Goal: Navigation & Orientation: Find specific page/section

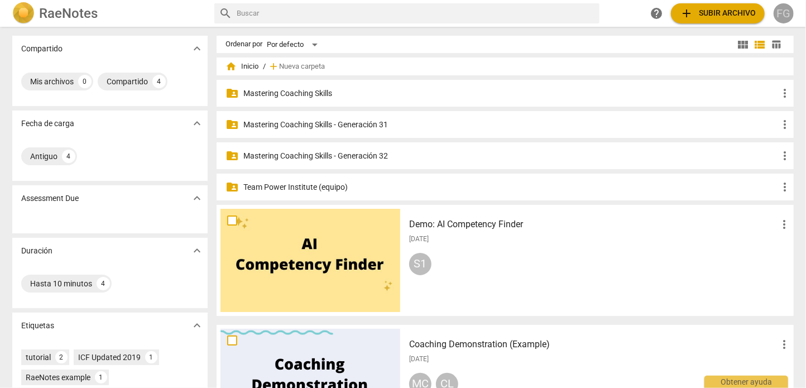
click at [785, 19] on div "FG" at bounding box center [784, 13] width 20 height 20
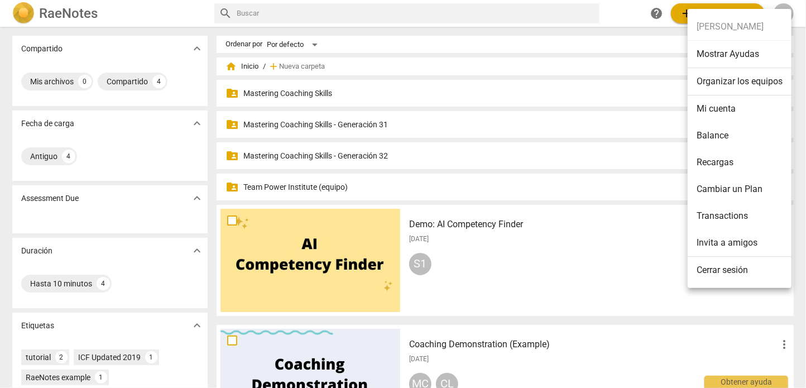
click at [731, 81] on li "Organizar los equipos" at bounding box center [740, 81] width 104 height 27
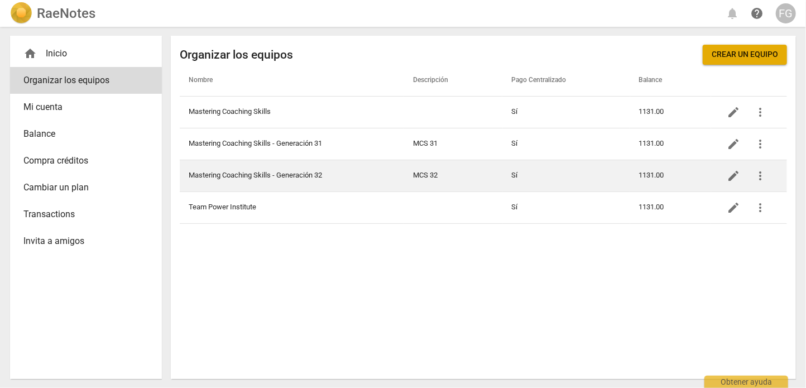
click at [382, 172] on td "Mastering Coaching Skills - Generación 32" at bounding box center [292, 176] width 225 height 32
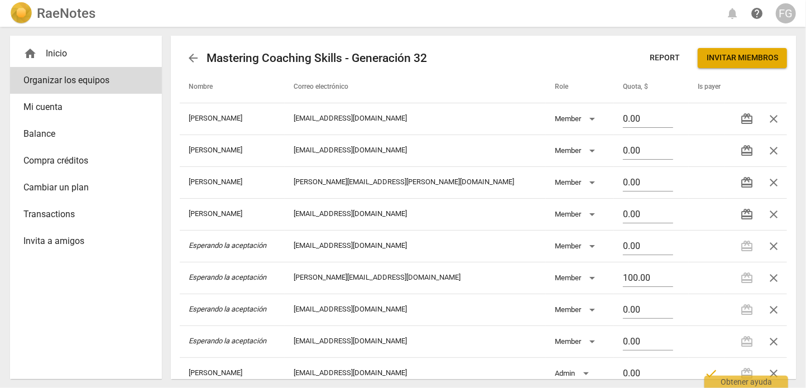
click at [194, 57] on span "arrow_back" at bounding box center [193, 57] width 13 height 13
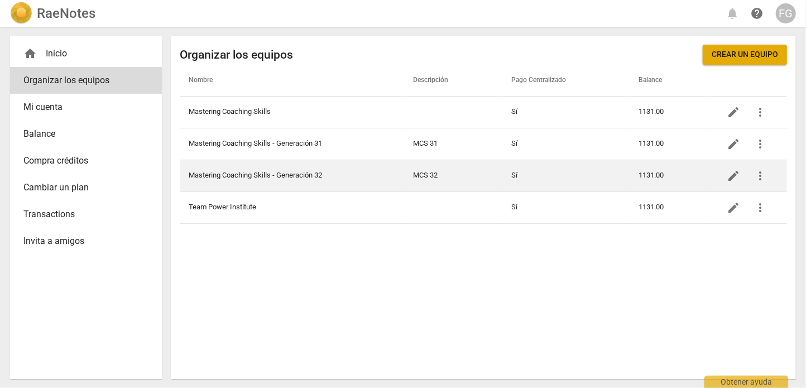
click at [274, 180] on td "Mastering Coaching Skills - Generación 32" at bounding box center [292, 176] width 225 height 32
